Goal: Check status: Check status

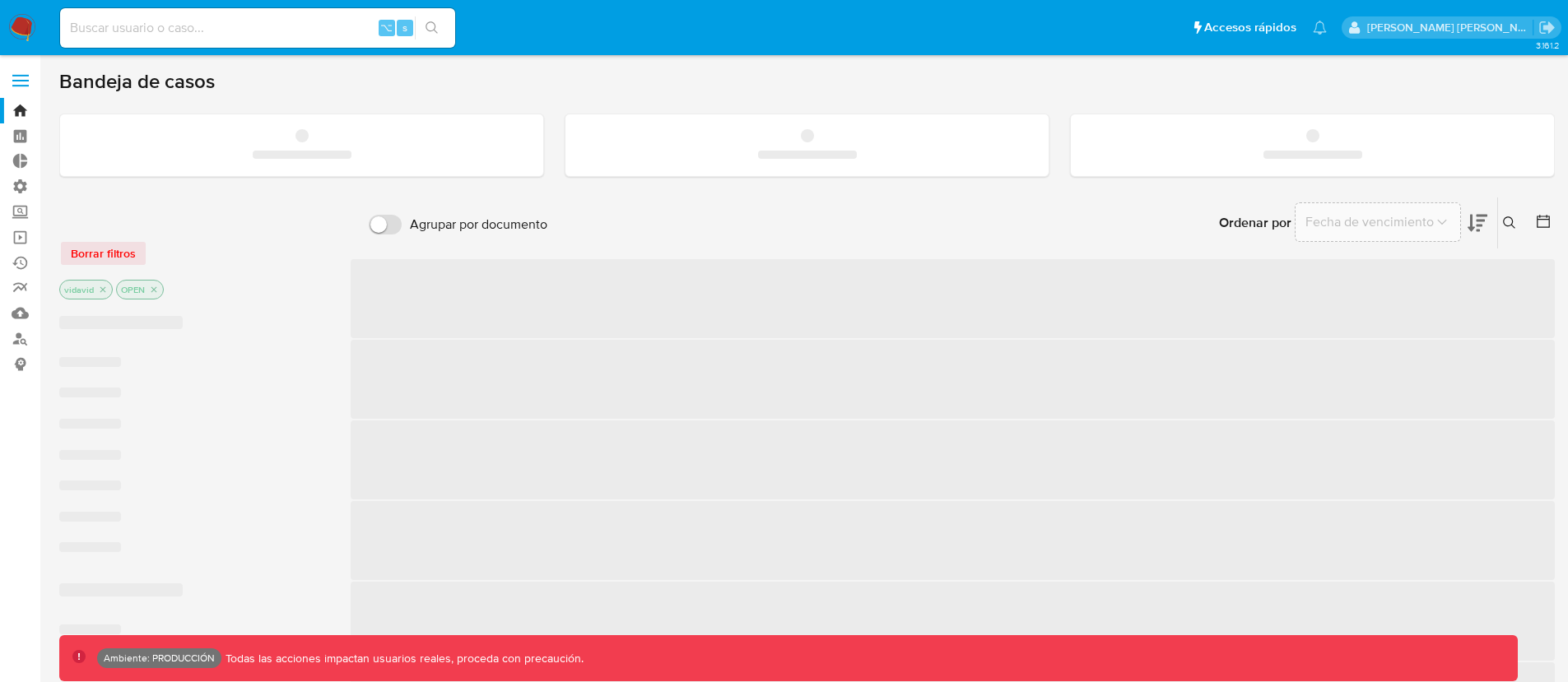
click at [191, 35] on input at bounding box center [257, 28] width 395 height 21
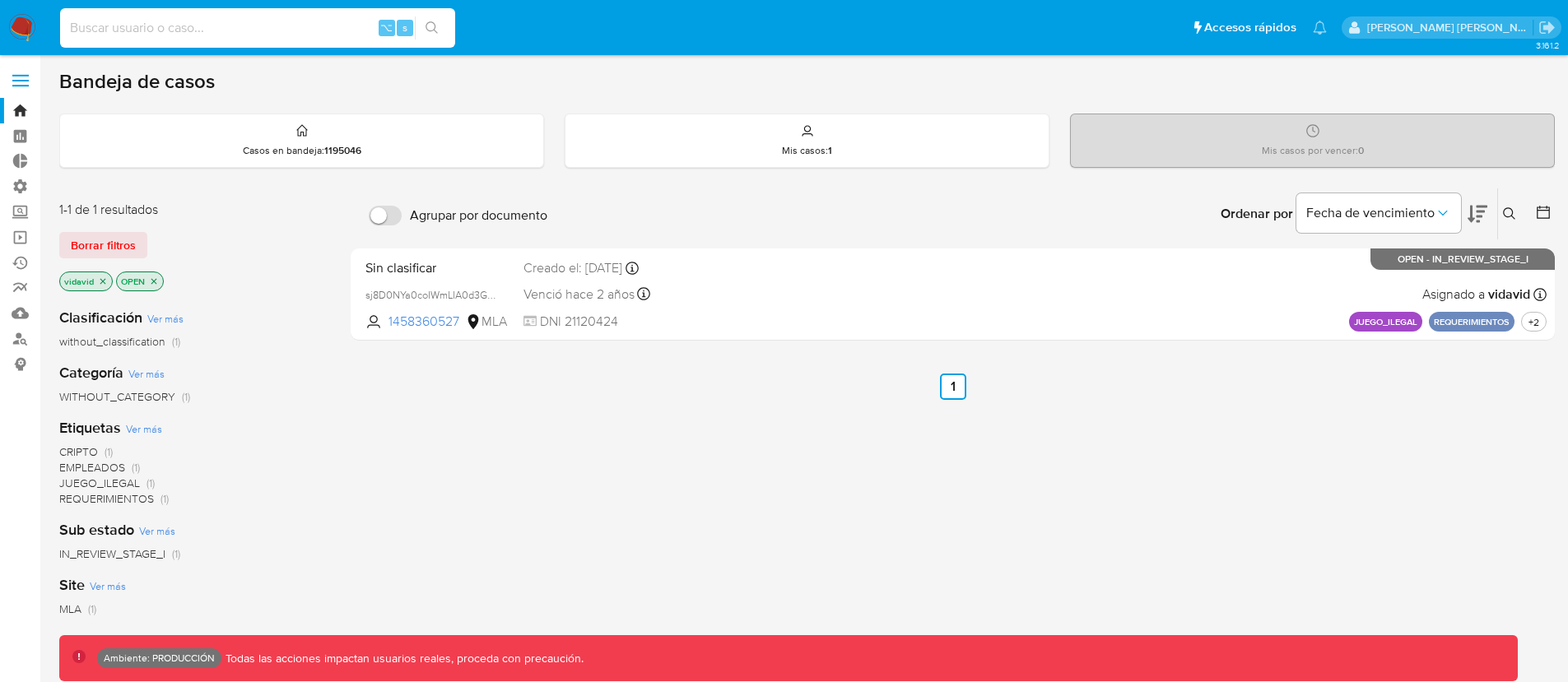
paste input "222338966"
type input "222338966"
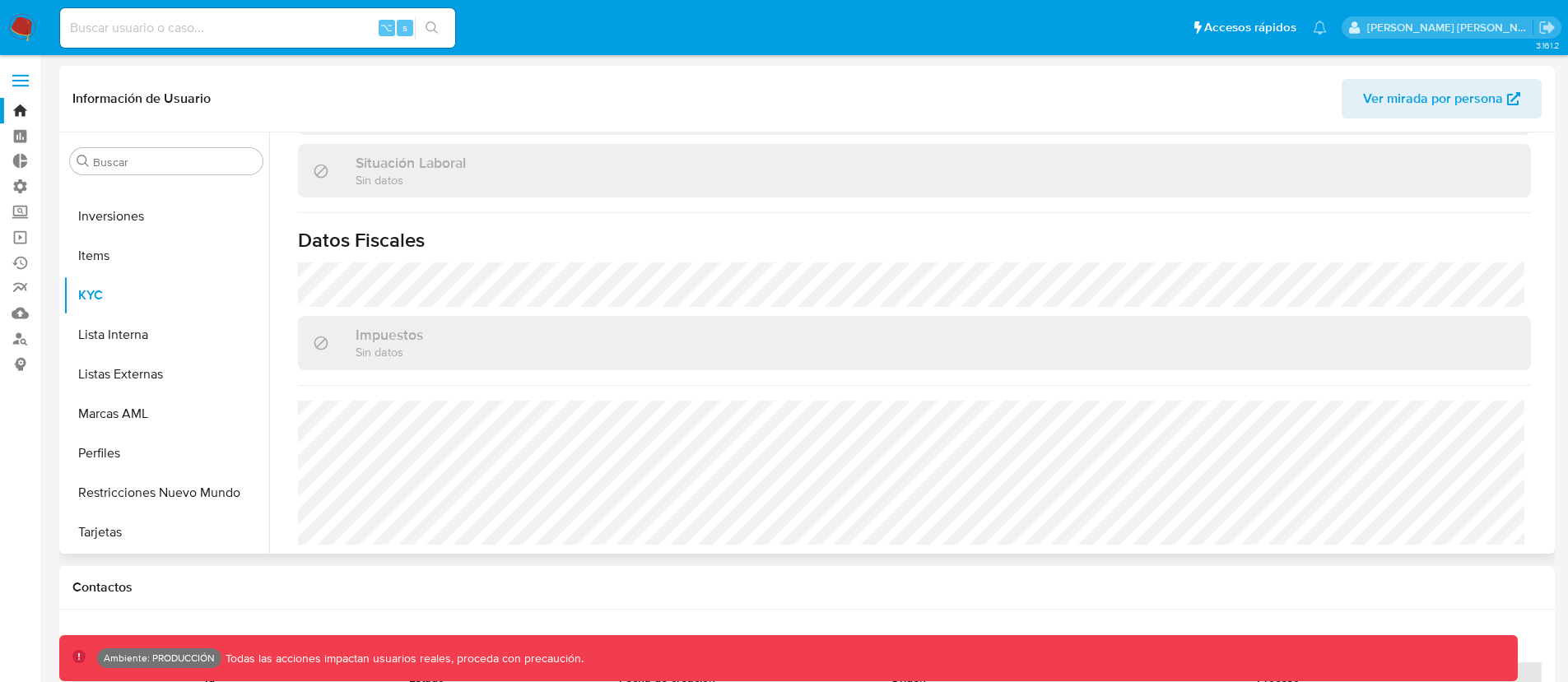
scroll to position [478, 0]
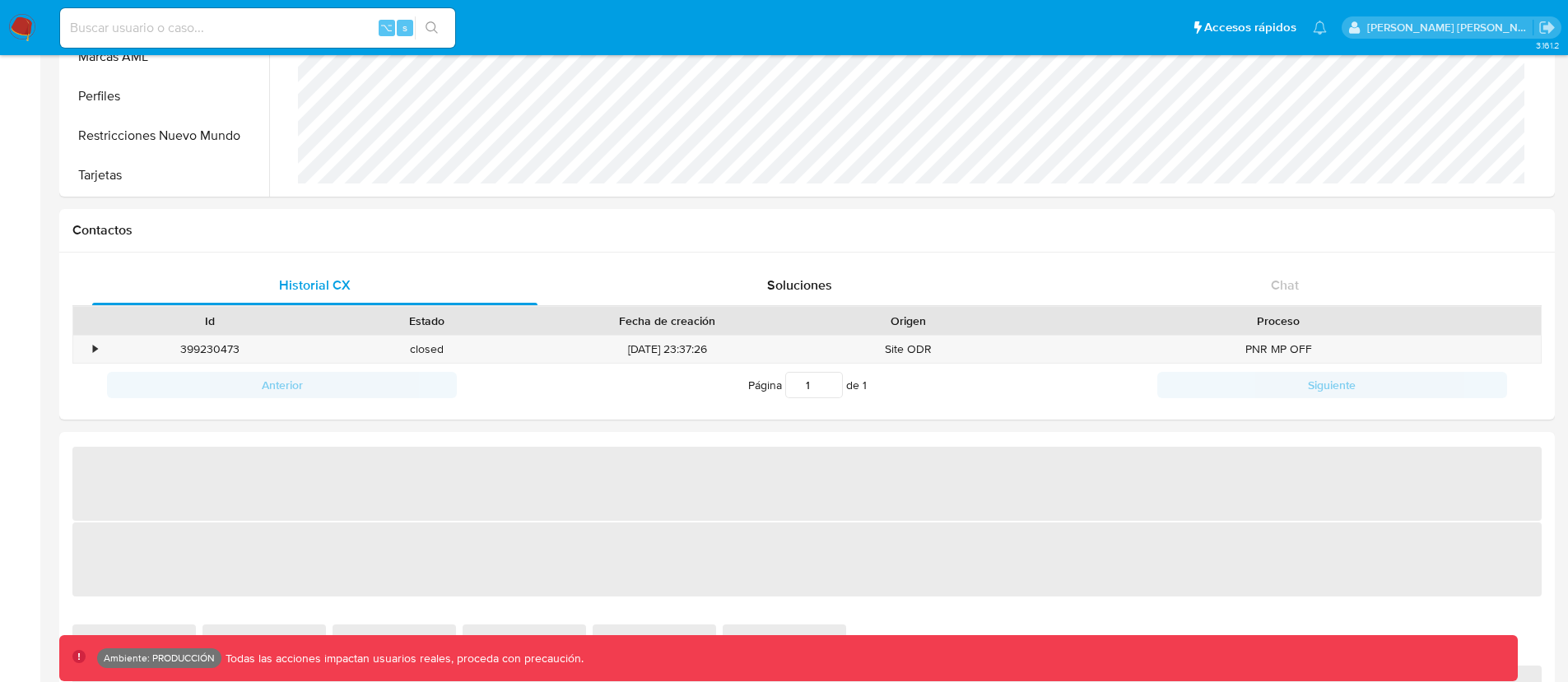
select select "10"
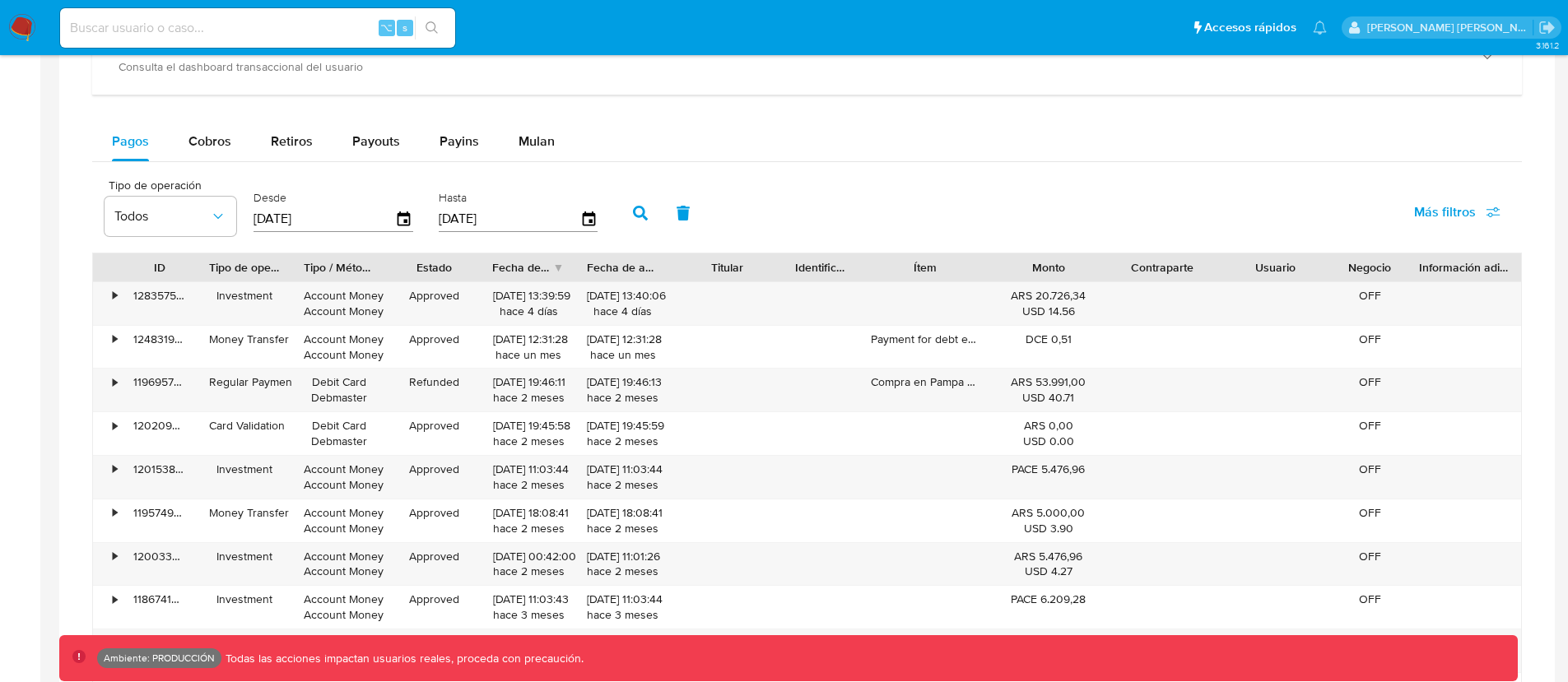
scroll to position [1068, 0]
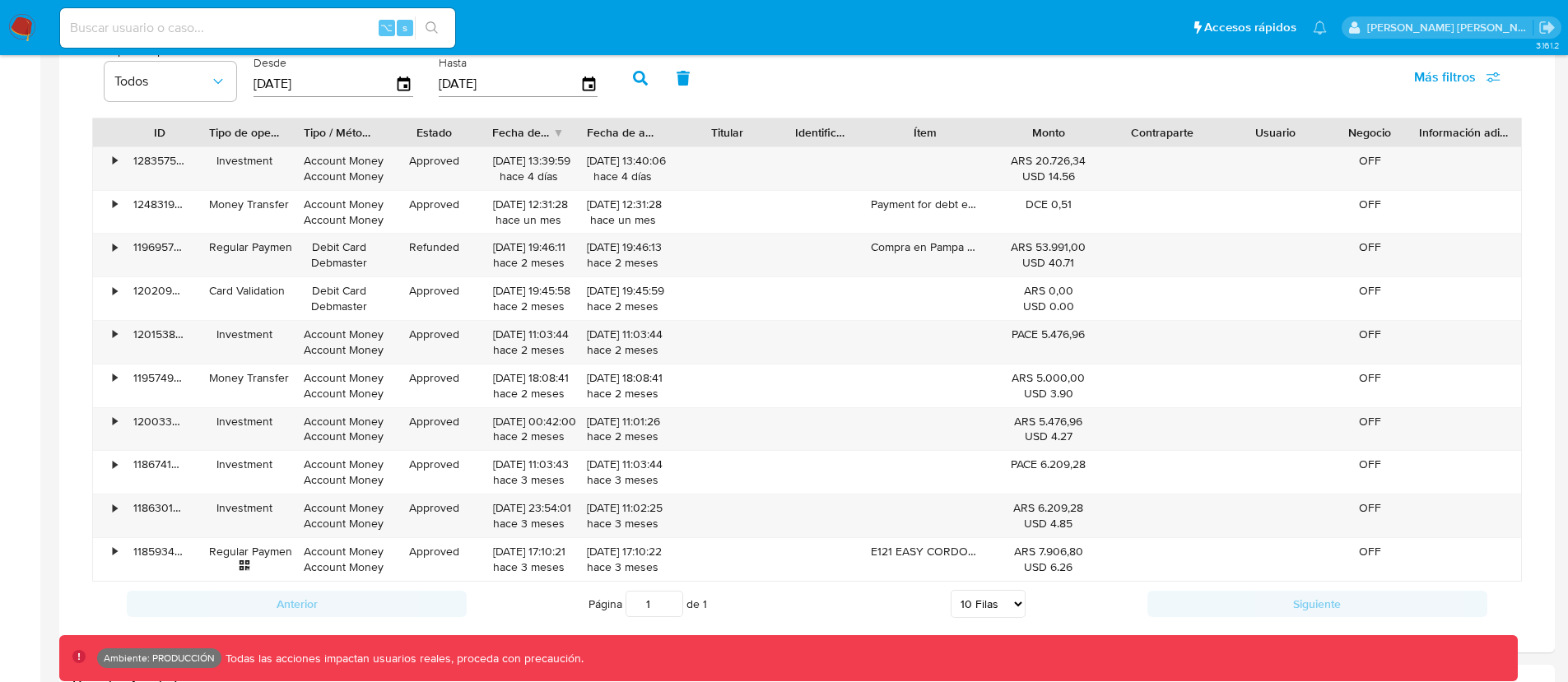
click at [939, 84] on div "Tipo de operación Todos Desde [DATE] Hasta [DATE] Más filtros" at bounding box center [807, 76] width 1430 height 82
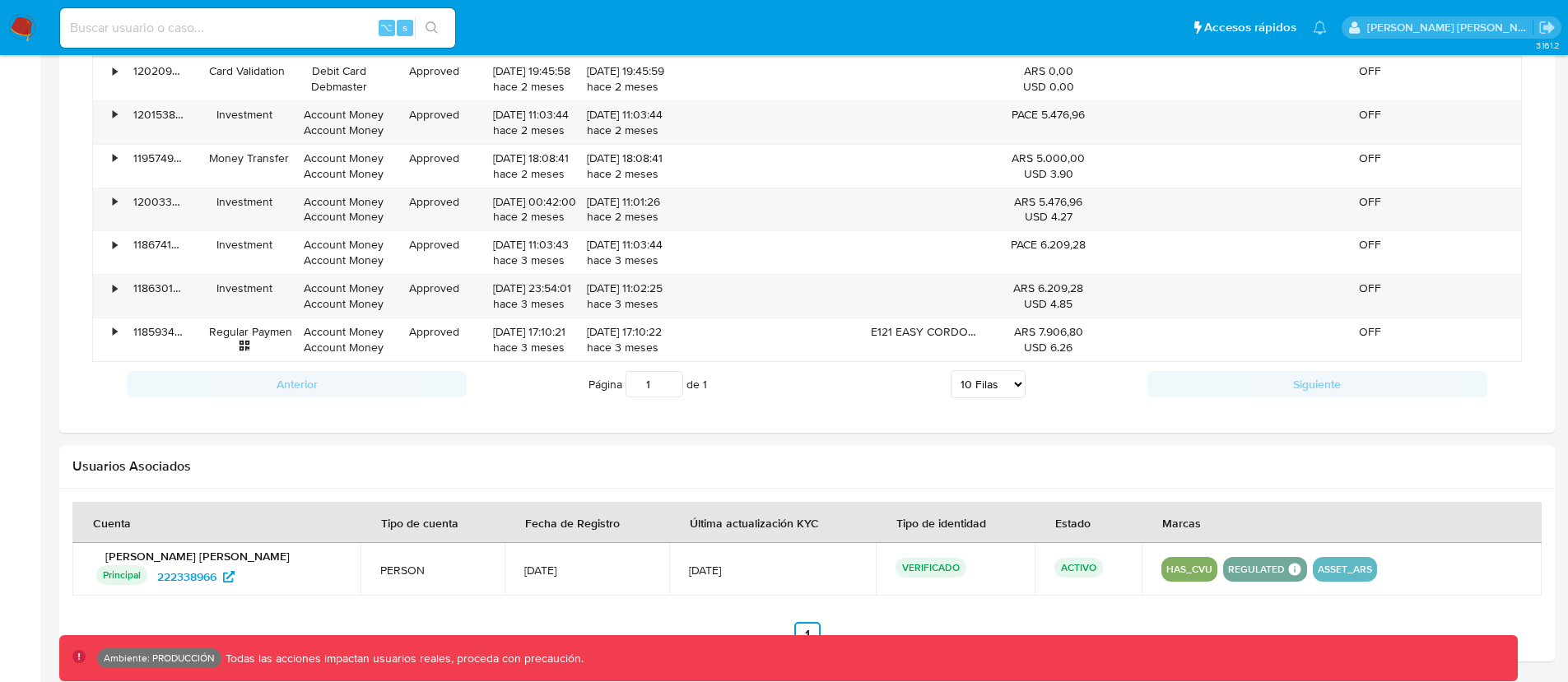
scroll to position [1284, 0]
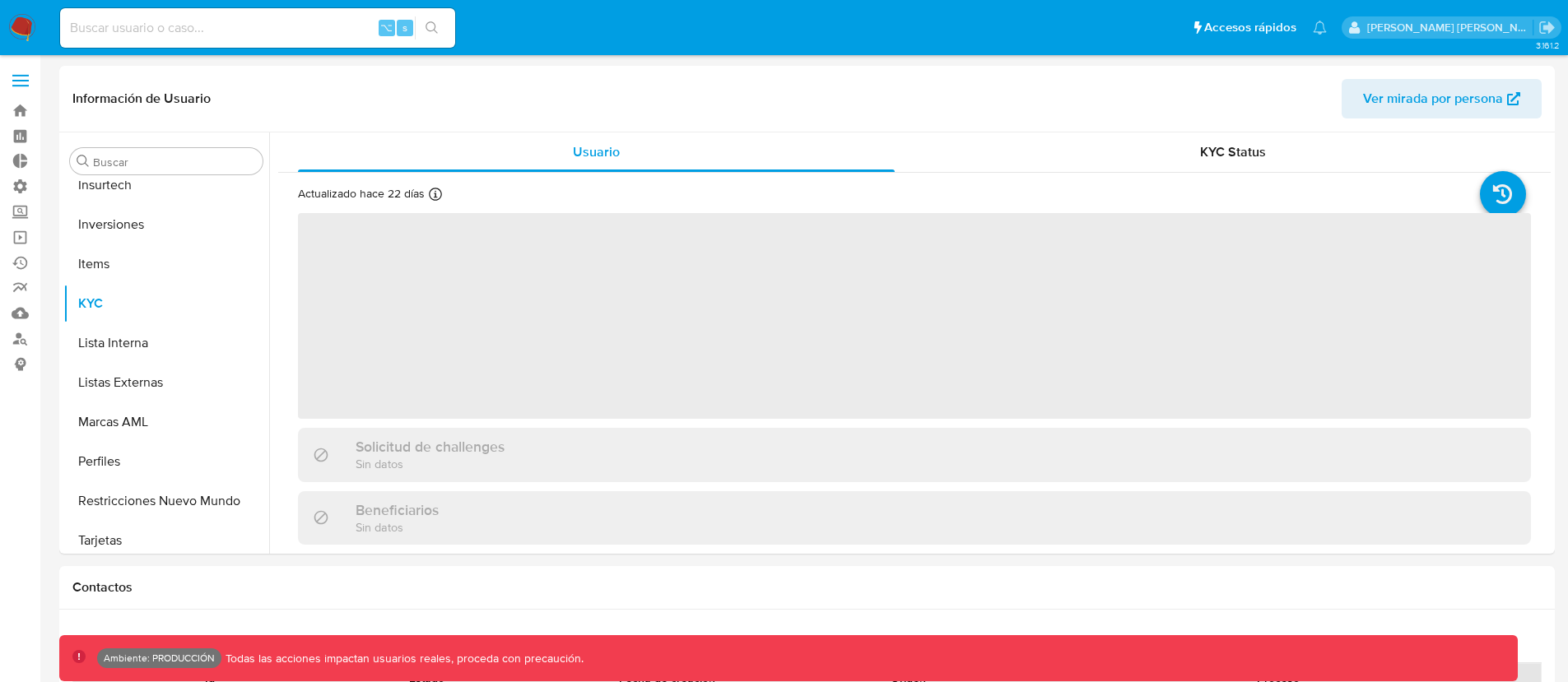
scroll to position [853, 0]
select select "10"
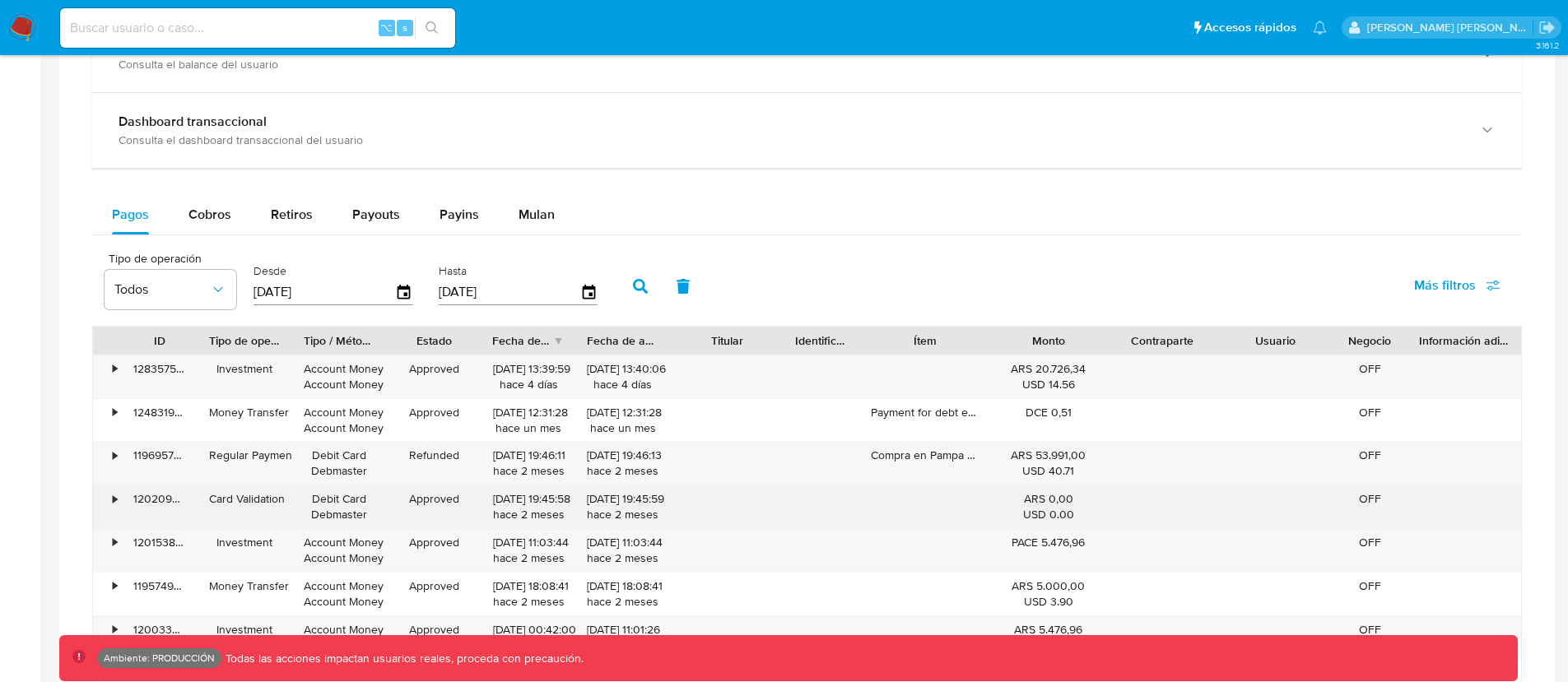
scroll to position [1011, 0]
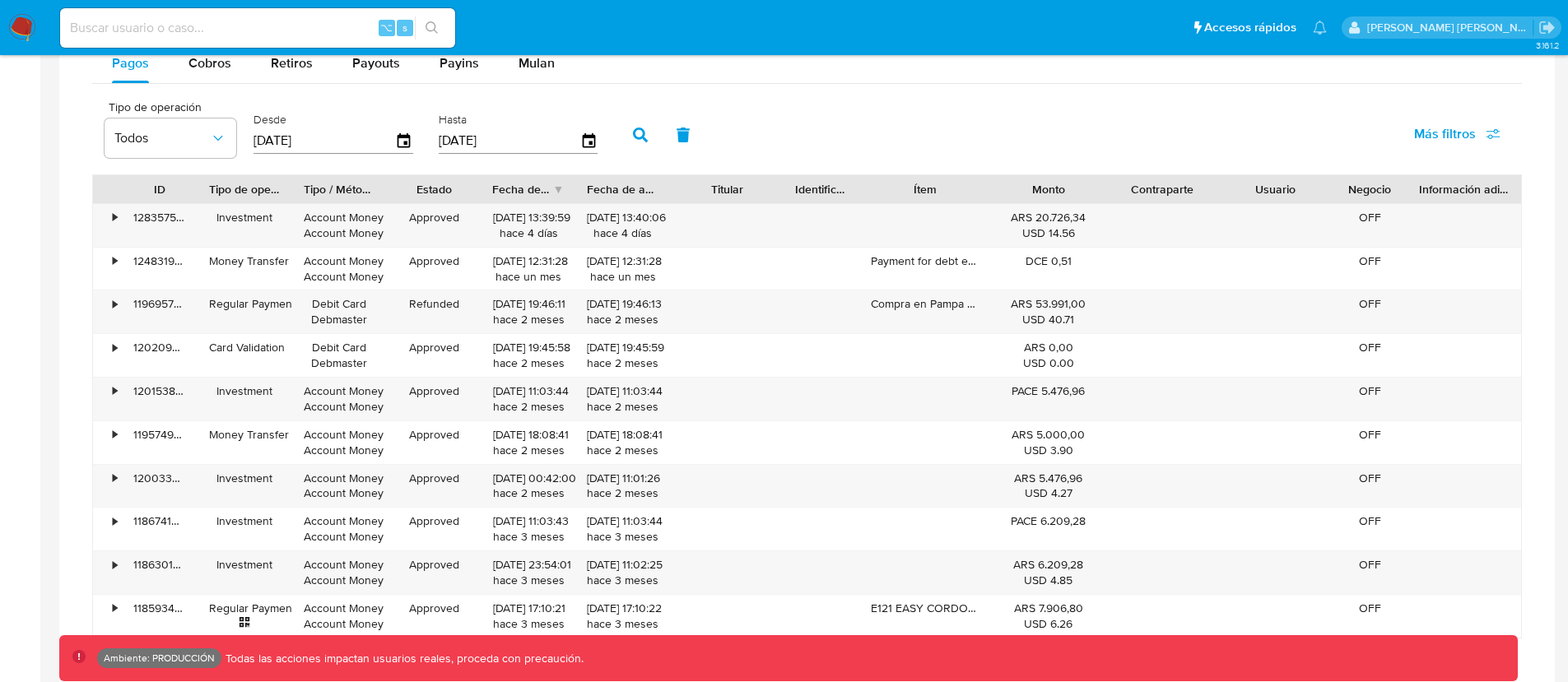
click at [815, 117] on div "Tipo de operación Todos Desde [DATE] Hasta [DATE] Más filtros" at bounding box center [807, 133] width 1430 height 82
